Goal: Check status

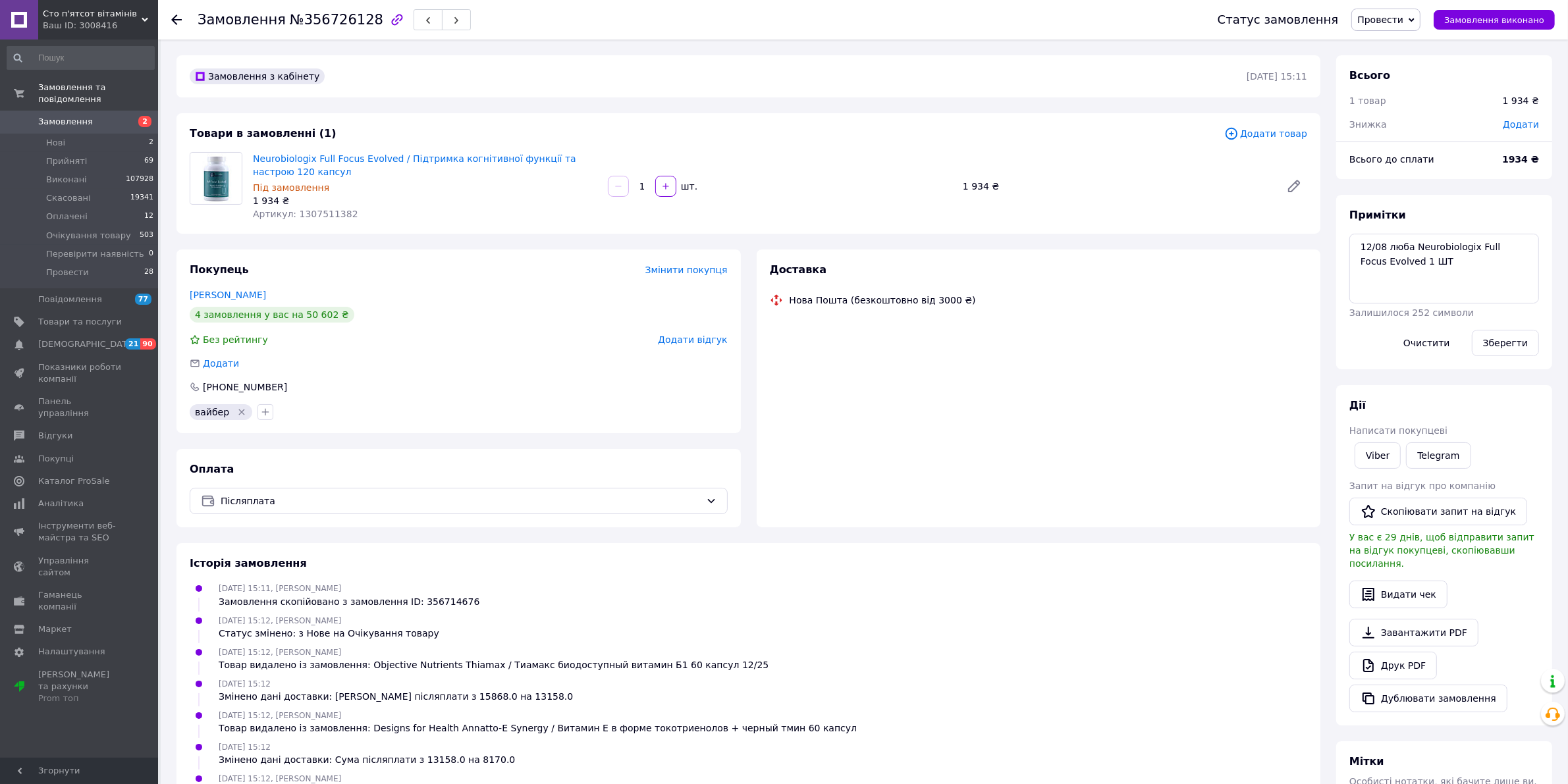
scroll to position [389, 0]
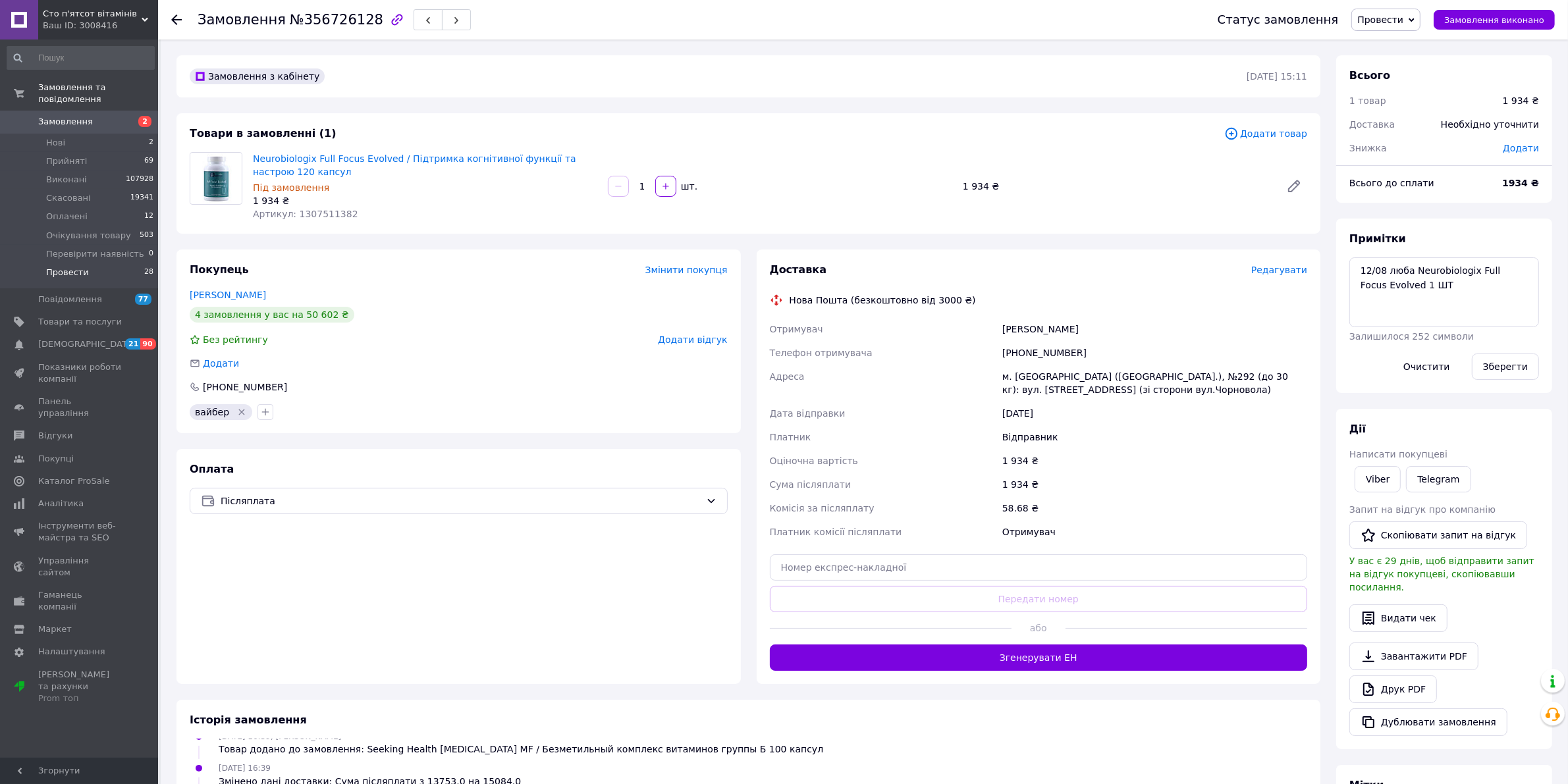
click at [82, 266] on span "Провести" at bounding box center [67, 272] width 43 height 12
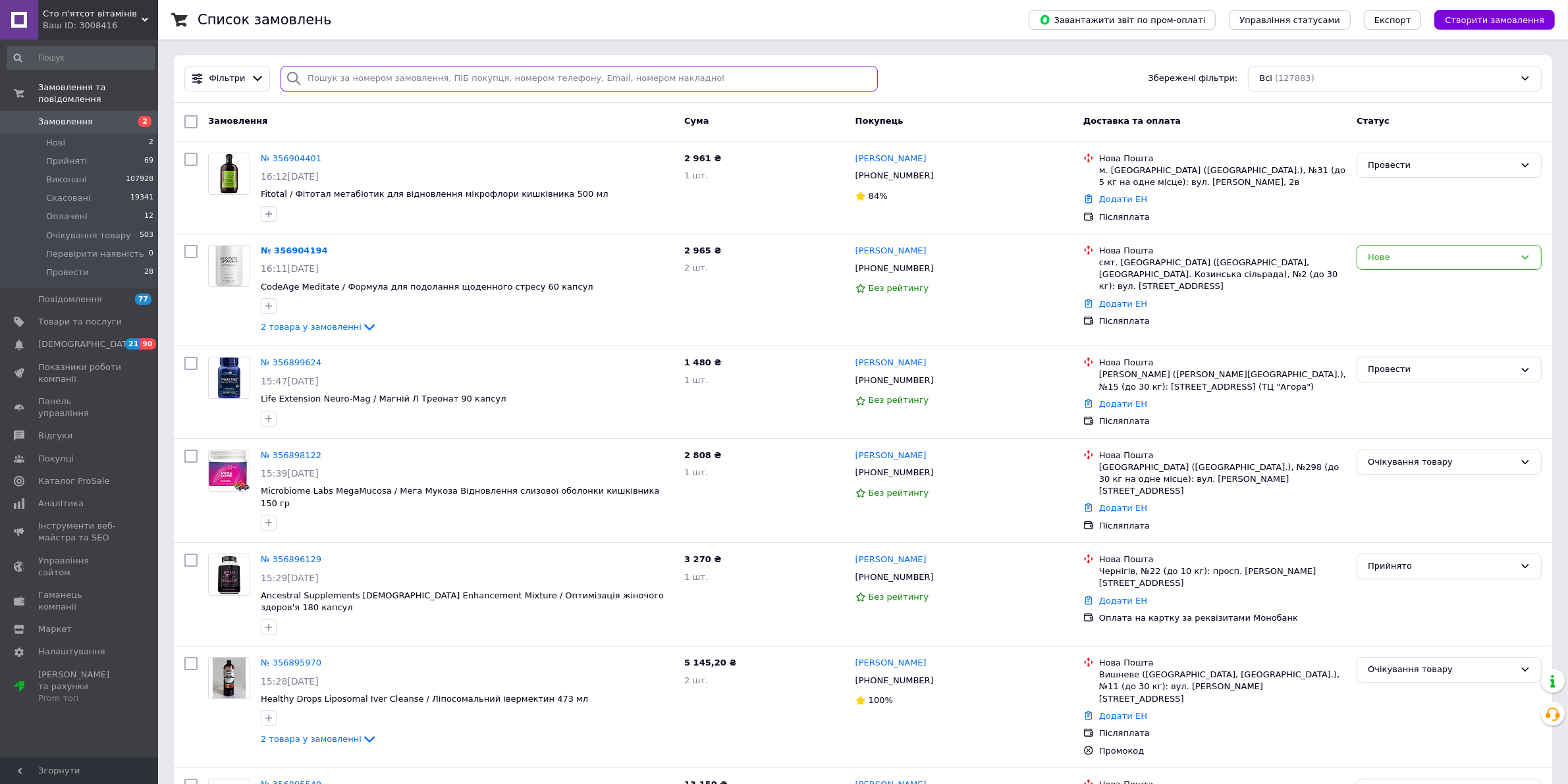
click at [457, 78] on input "search" at bounding box center [579, 79] width 598 height 26
click at [369, 35] on div "Список замовлень" at bounding box center [599, 20] width 805 height 40
drag, startPoint x: 358, startPoint y: 61, endPoint x: 376, endPoint y: 86, distance: 30.8
click at [358, 67] on div "Фільтри Збережені фільтри: Всі (127883)" at bounding box center [863, 79] width 1379 height 48
click at [376, 86] on input "search" at bounding box center [579, 79] width 598 height 26
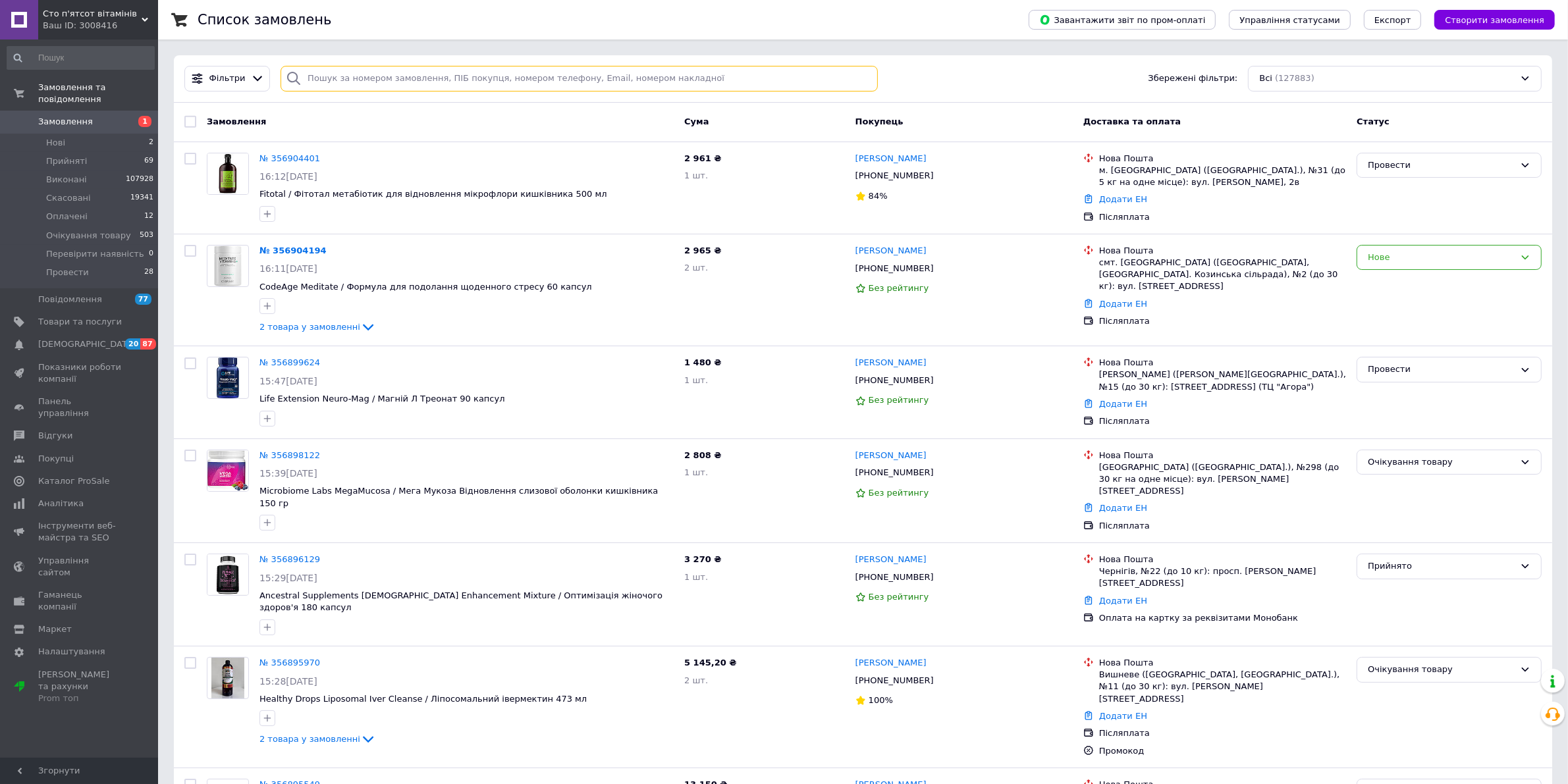
paste input "356910981"
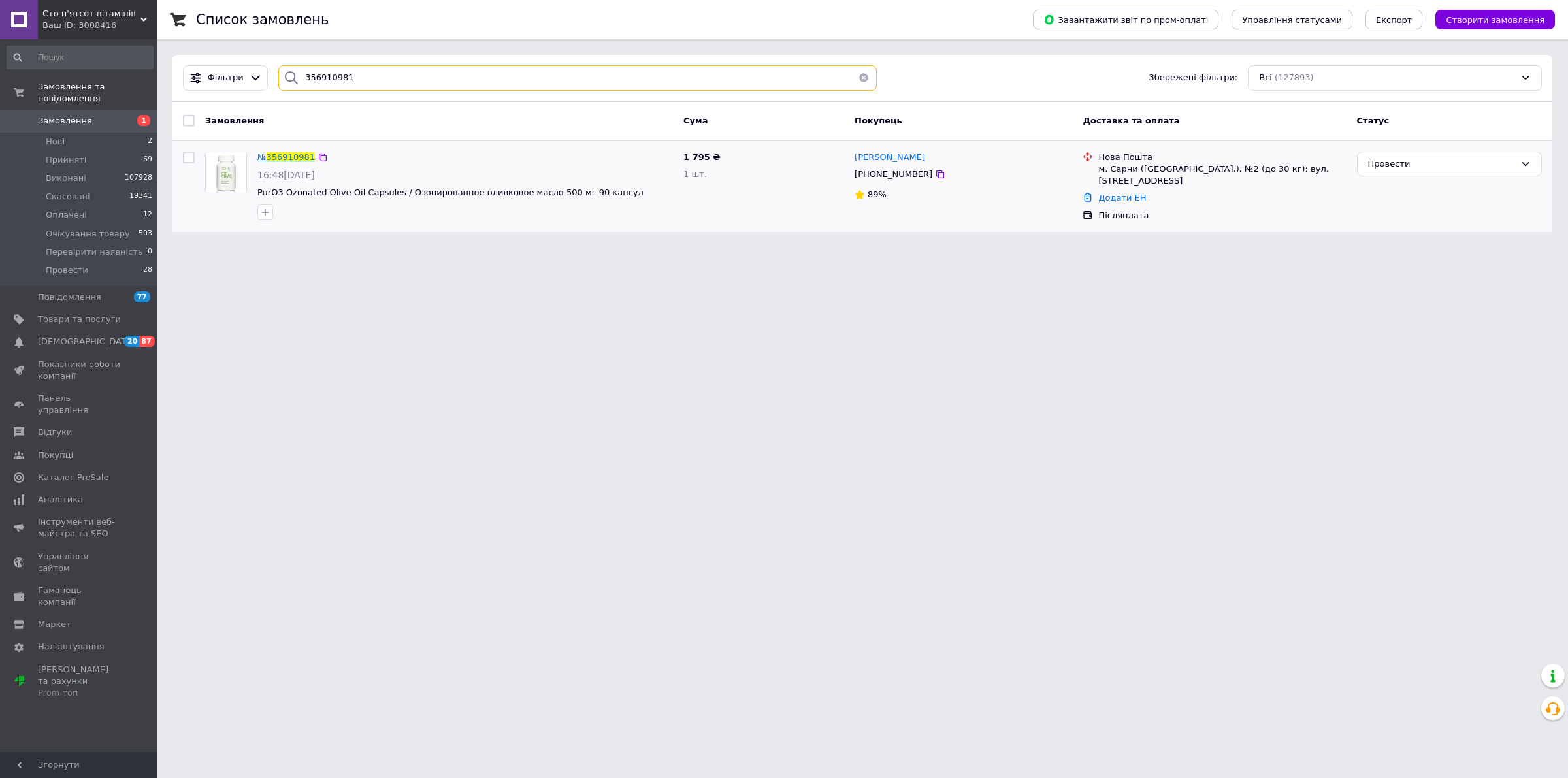
type input "356910981"
click at [289, 161] on span "356910981" at bounding box center [291, 156] width 48 height 9
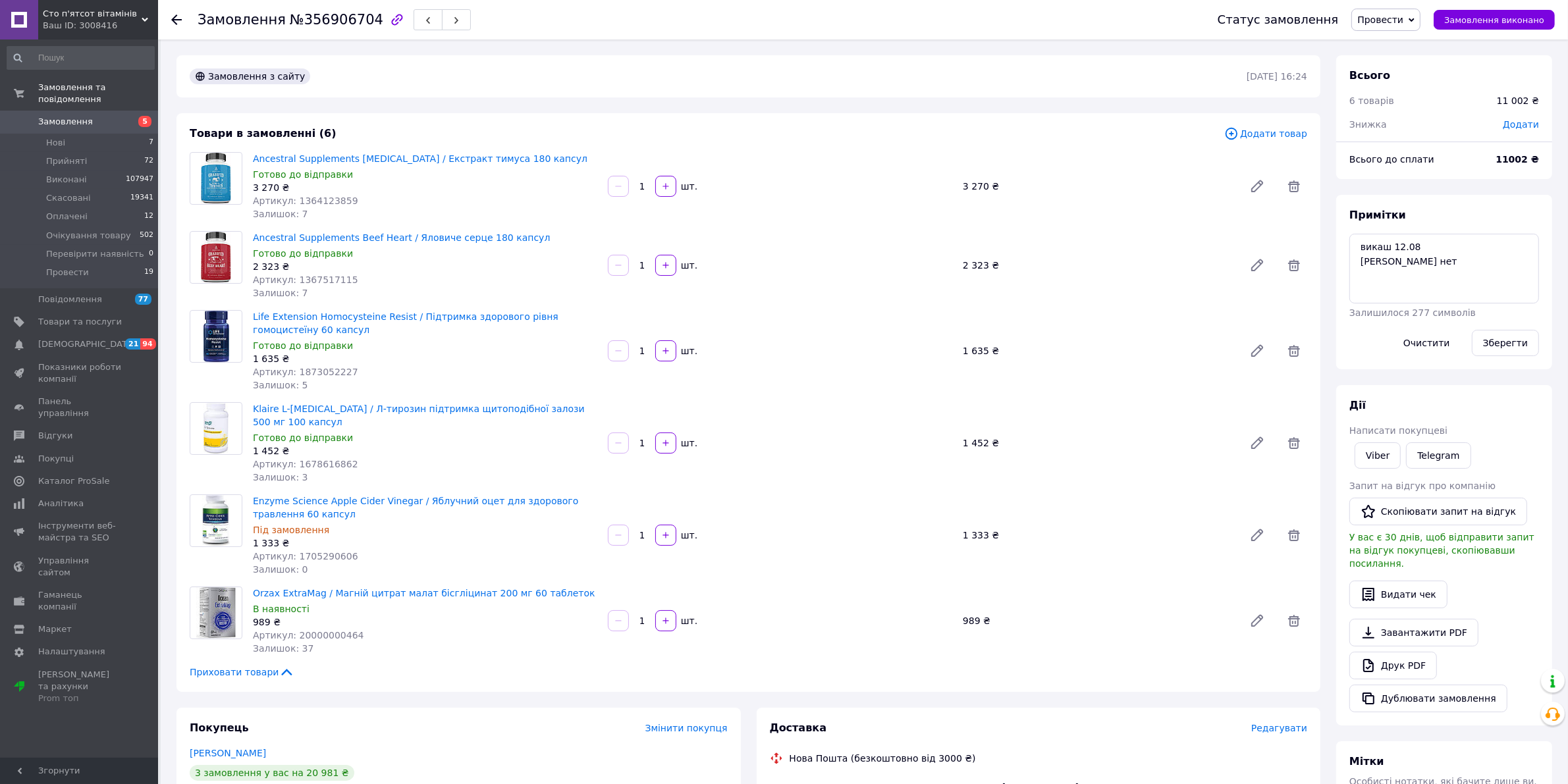
click at [441, 74] on div "Замовлення з сайту" at bounding box center [716, 76] width 1059 height 21
